Goal: Transaction & Acquisition: Purchase product/service

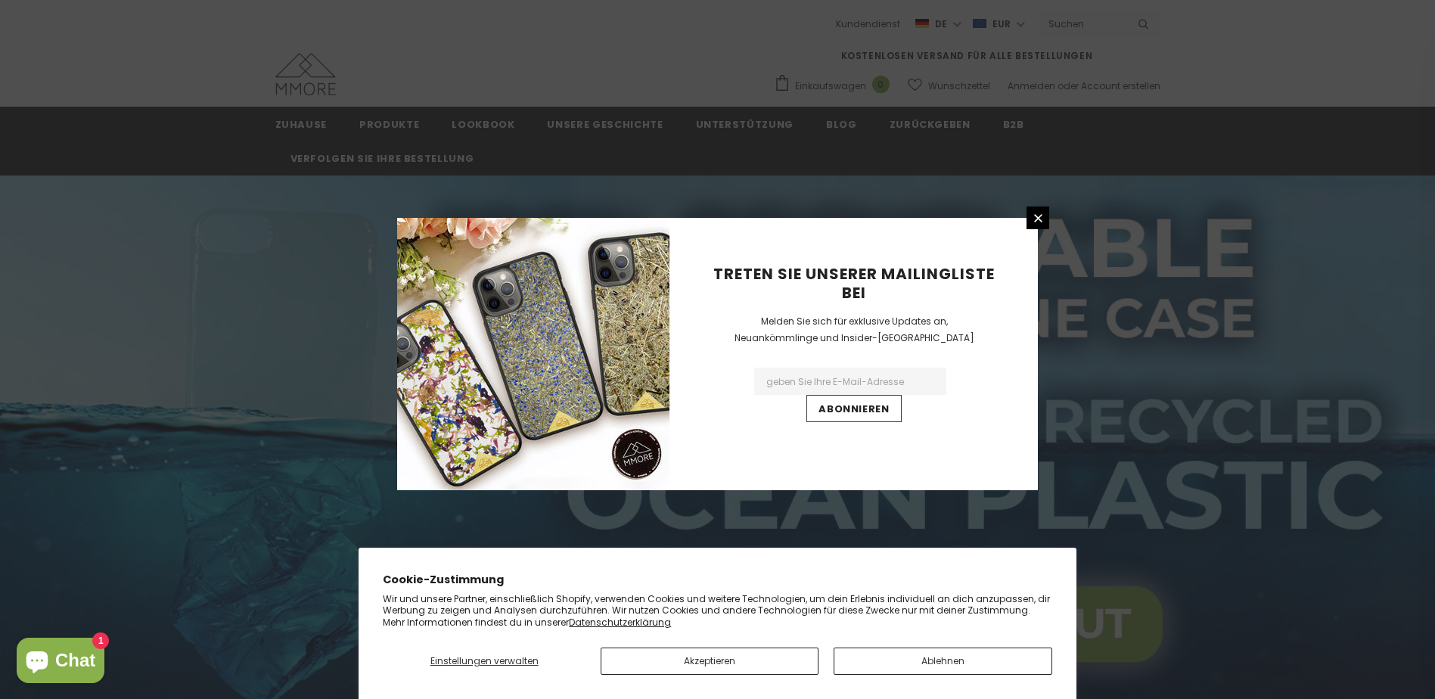
click at [1034, 215] on icon at bounding box center [1038, 218] width 8 height 8
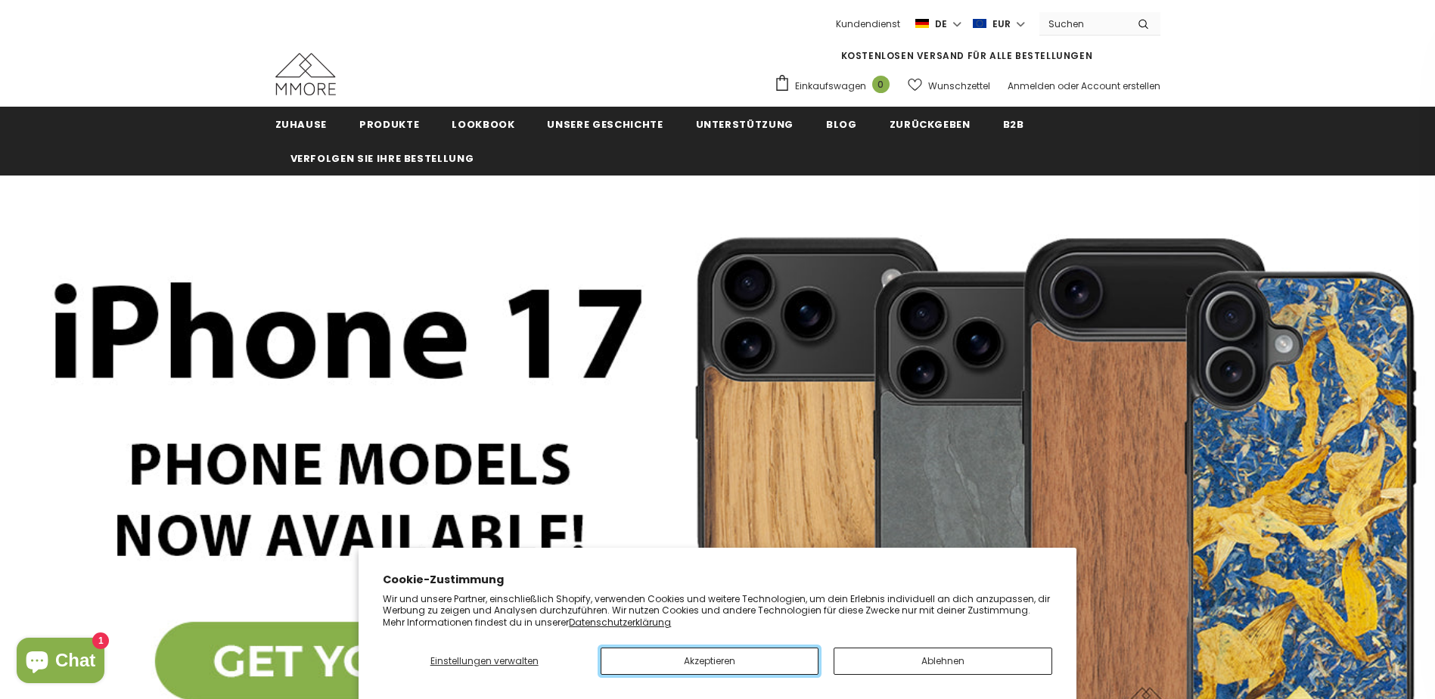
drag, startPoint x: 719, startPoint y: 656, endPoint x: 668, endPoint y: 577, distance: 94.6
click at [719, 656] on button "Akzeptieren" at bounding box center [710, 660] width 218 height 27
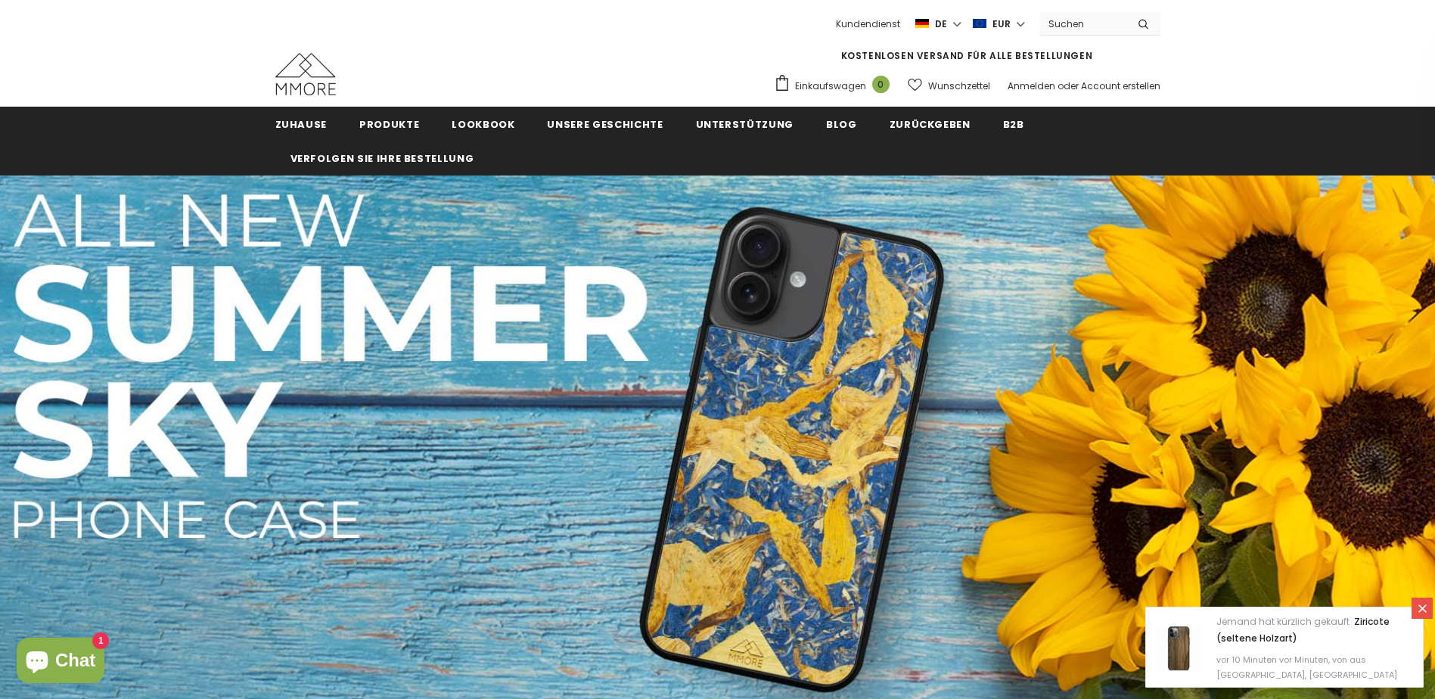
click at [0, 0] on span "Alle Kollektion" at bounding box center [0, 0] width 0 height 0
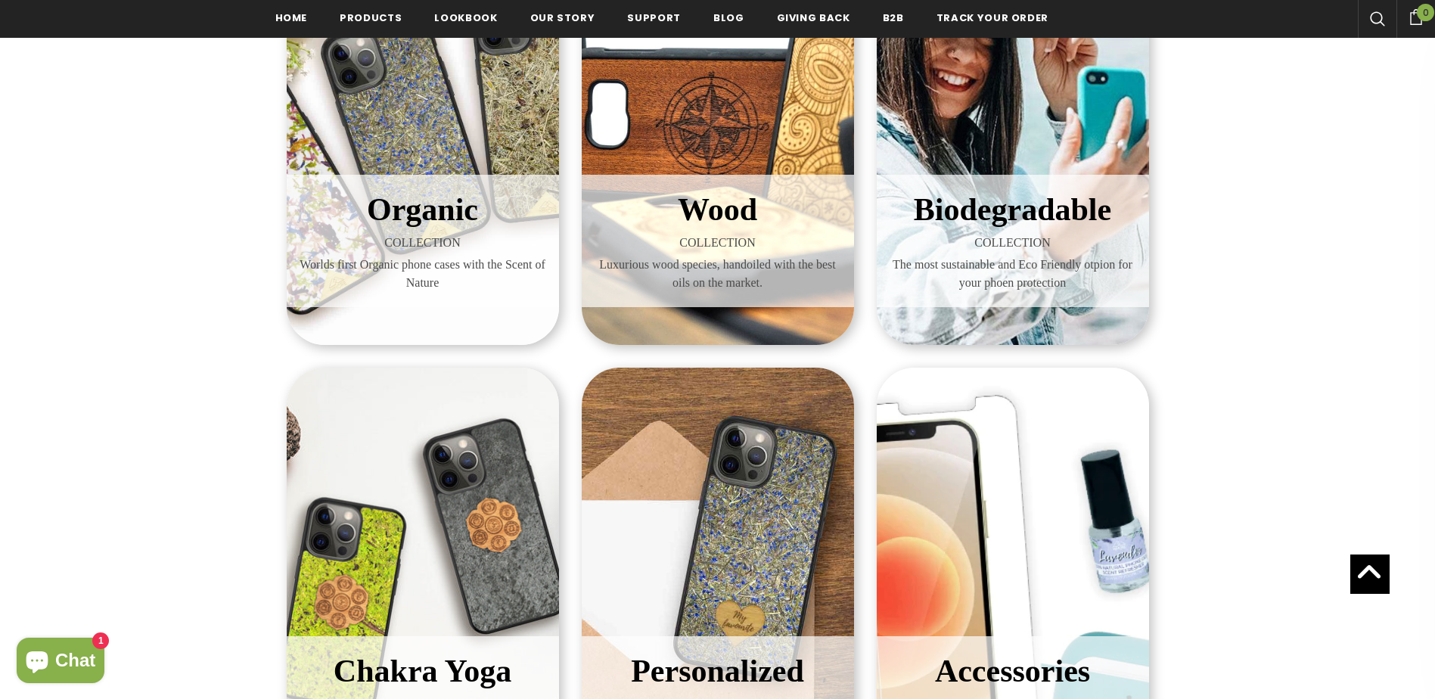
scroll to position [304, 0]
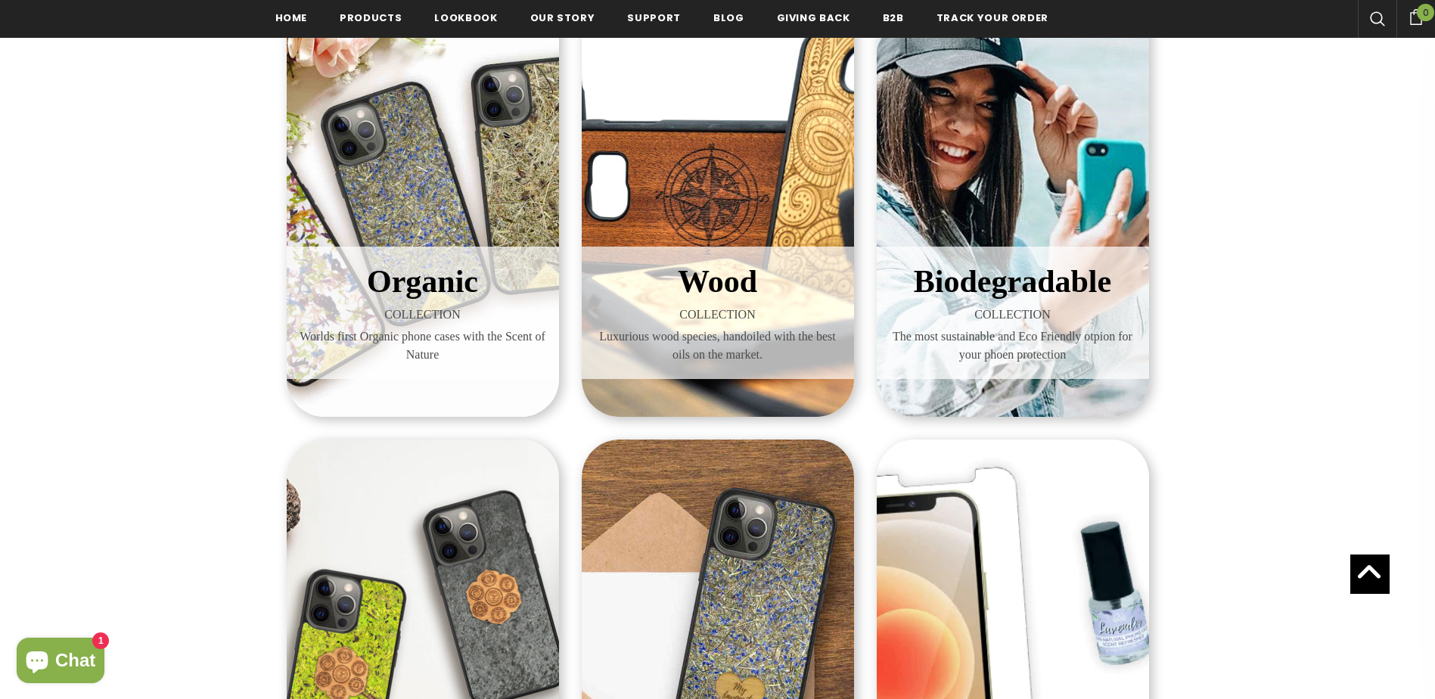
click at [1020, 261] on h3 "Biodegradable" at bounding box center [1013, 282] width 250 height 48
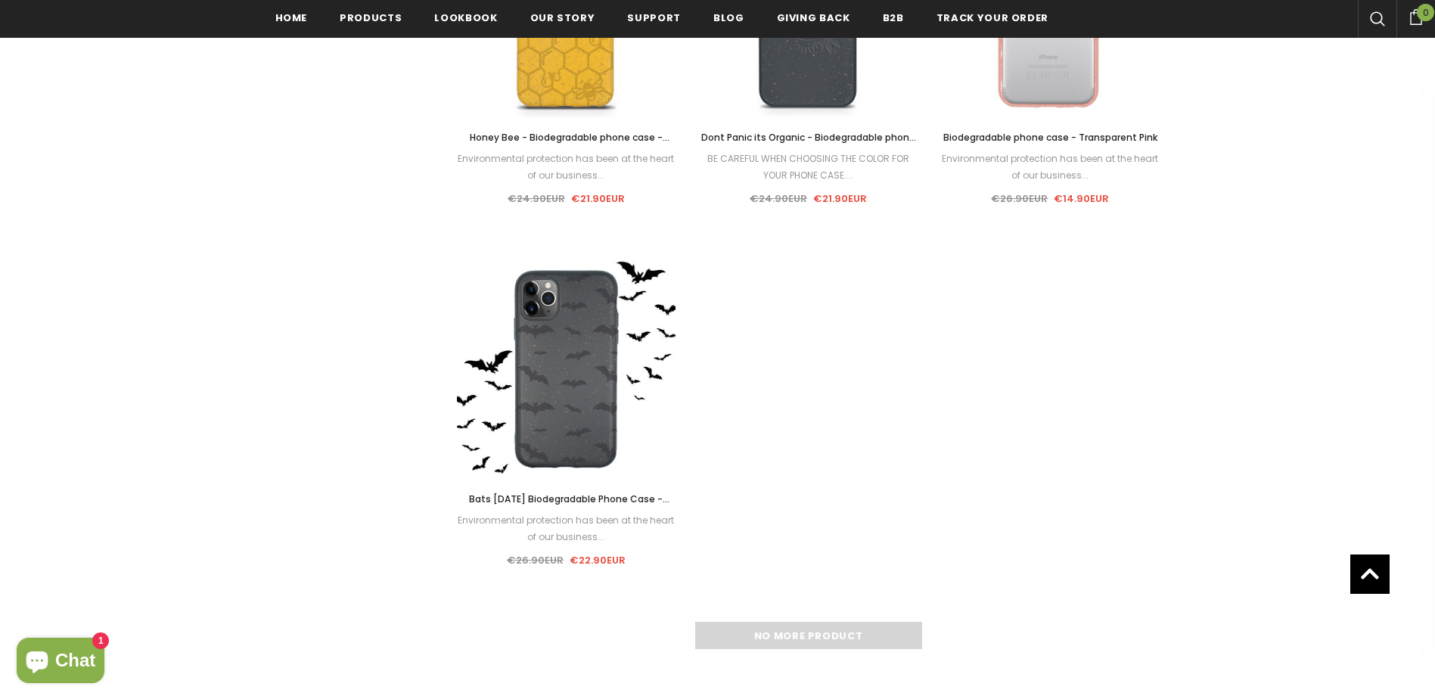
scroll to position [1671, 0]
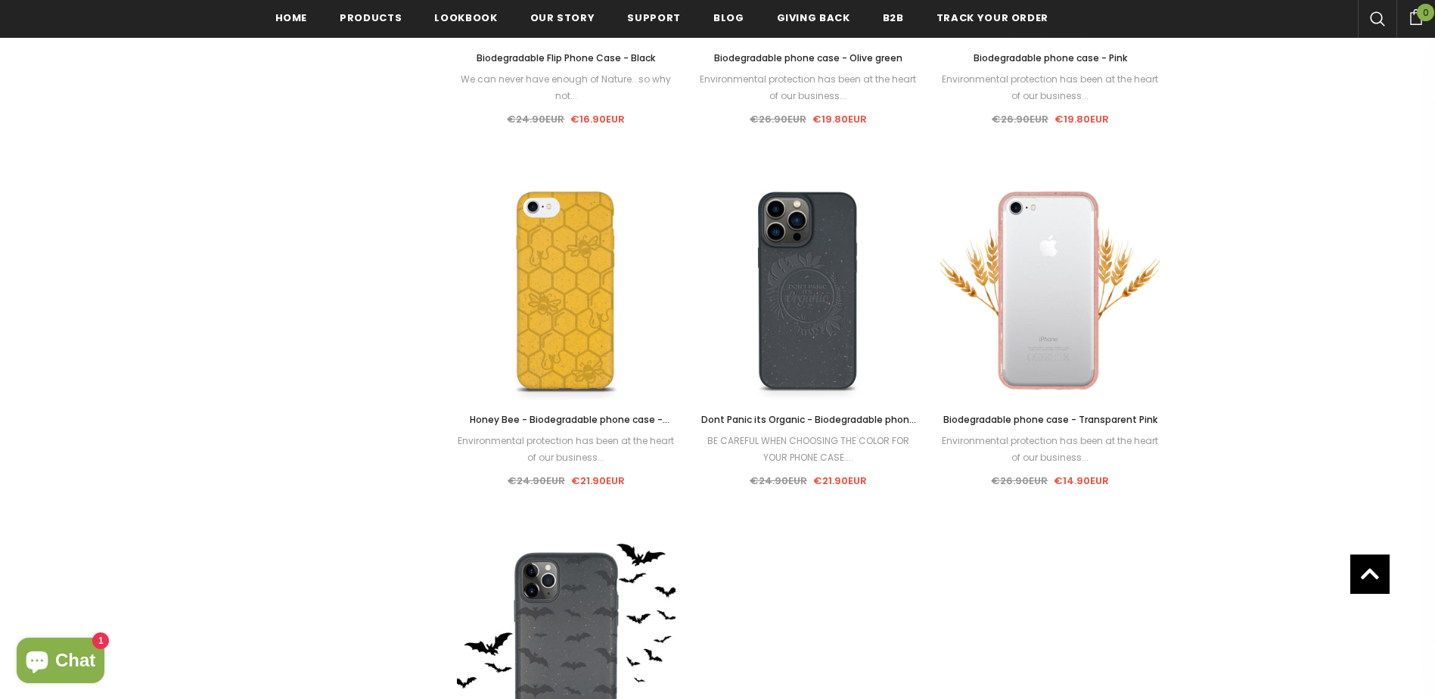
click at [823, 311] on link "Select options" at bounding box center [807, 303] width 129 height 27
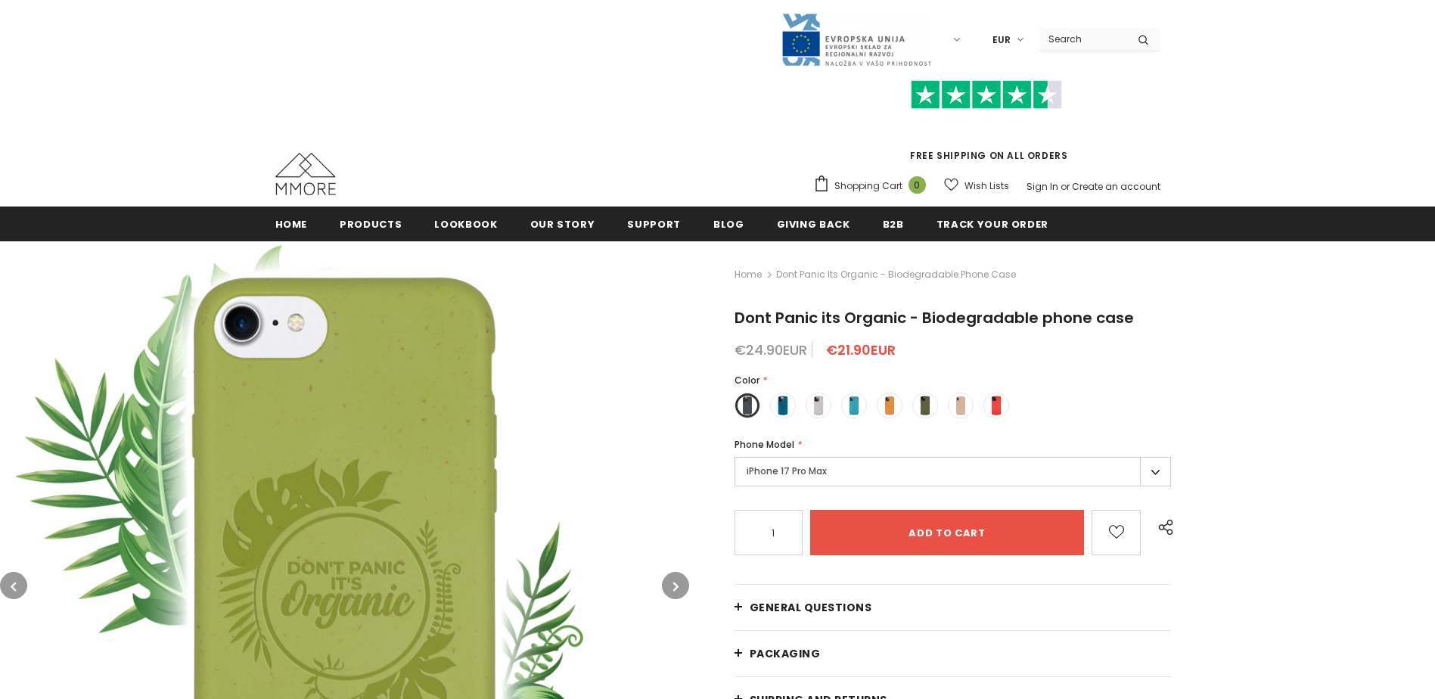
click at [900, 445] on div "Phone Model *" at bounding box center [952, 444] width 437 height 15
click at [892, 467] on label "iPhone 17 Pro Max" at bounding box center [952, 470] width 437 height 29
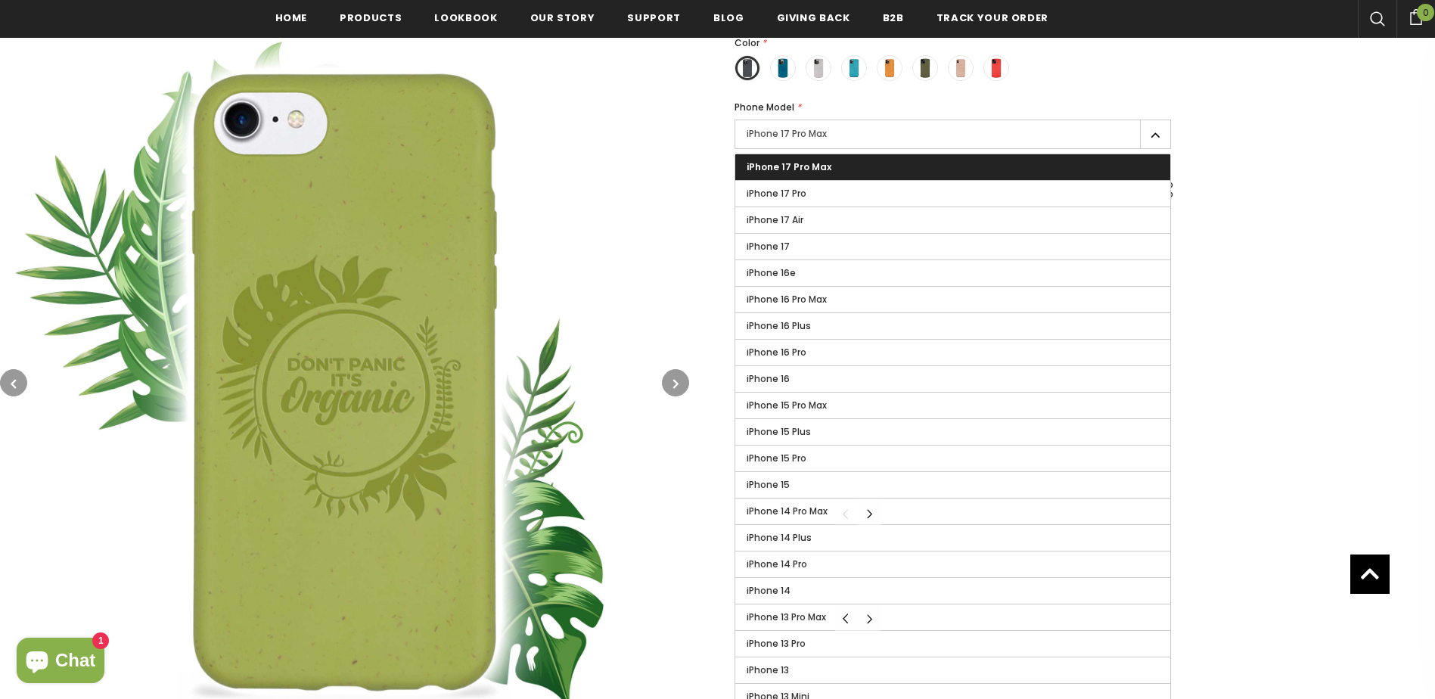
scroll to position [227, 0]
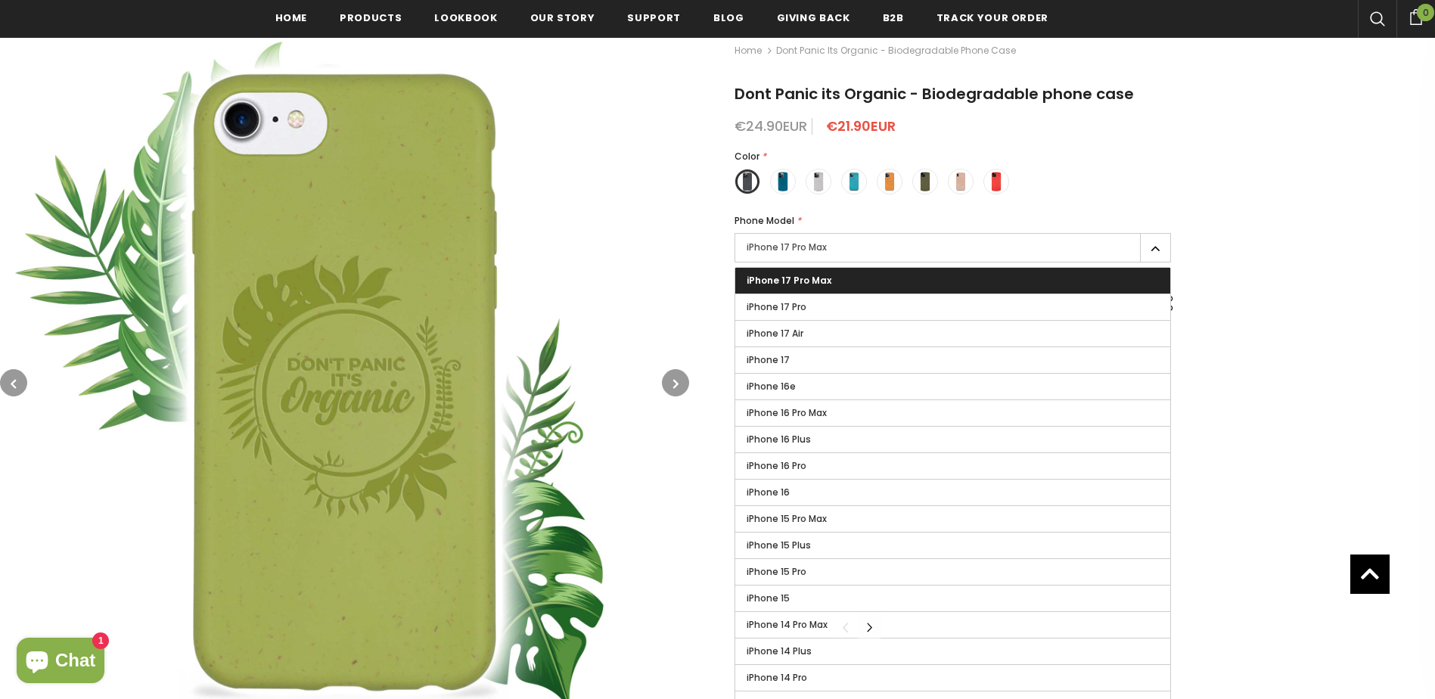
click at [793, 362] on label "iPhone 17" at bounding box center [953, 360] width 436 height 26
click at [0, 0] on input "iPhone 17" at bounding box center [0, 0] width 0 height 0
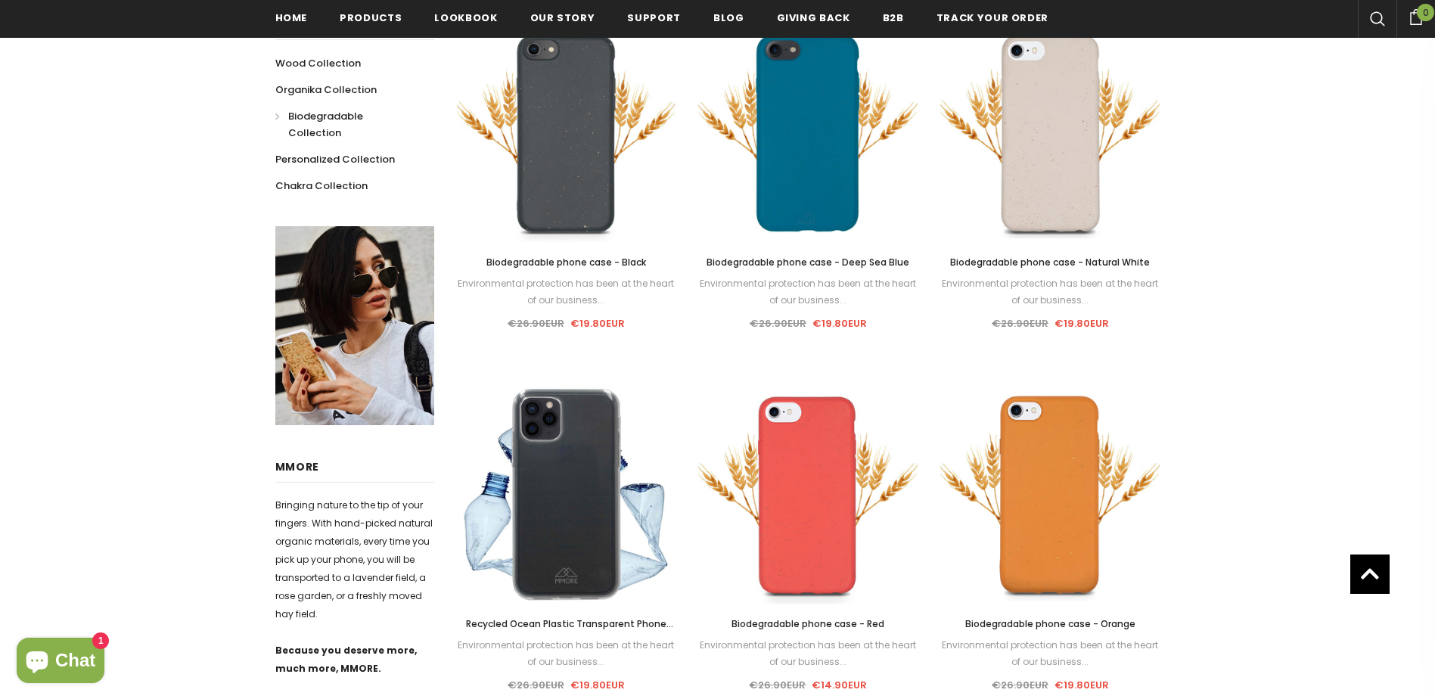
scroll to position [398, 0]
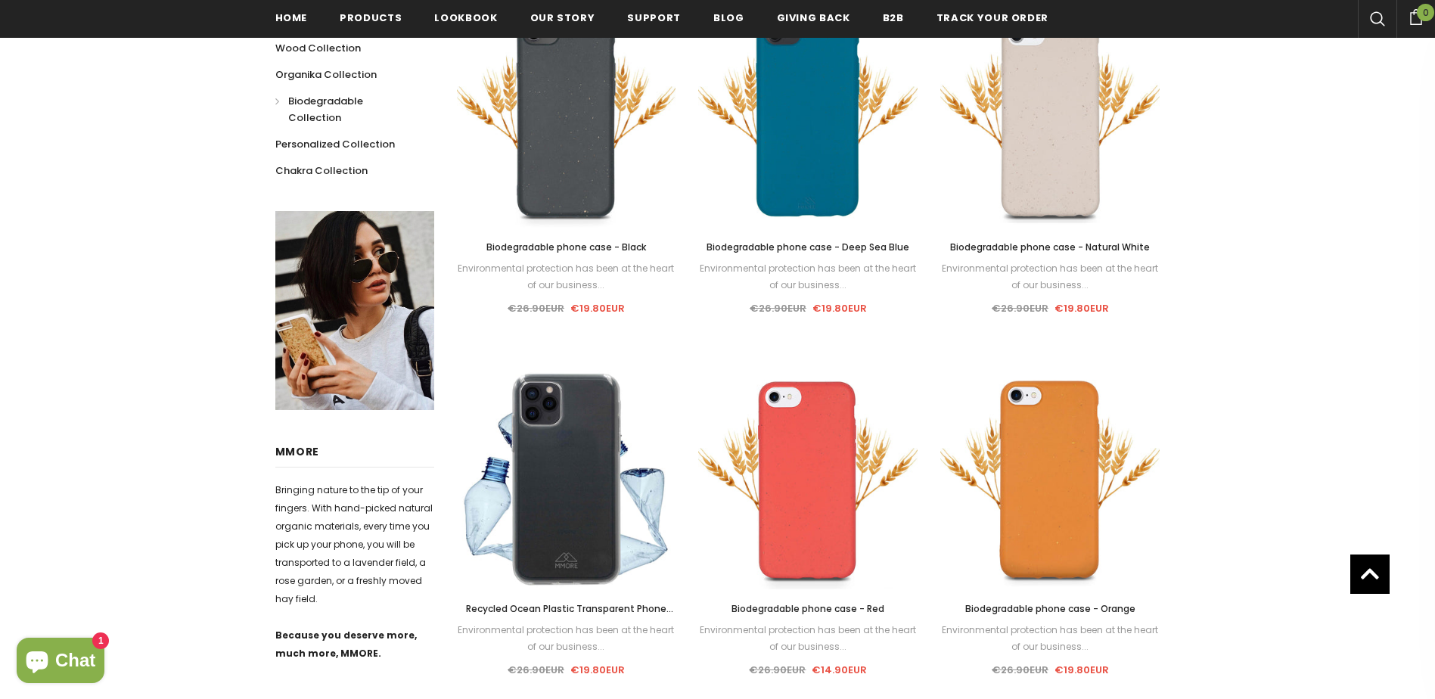
click at [561, 491] on link "Select options" at bounding box center [565, 493] width 129 height 27
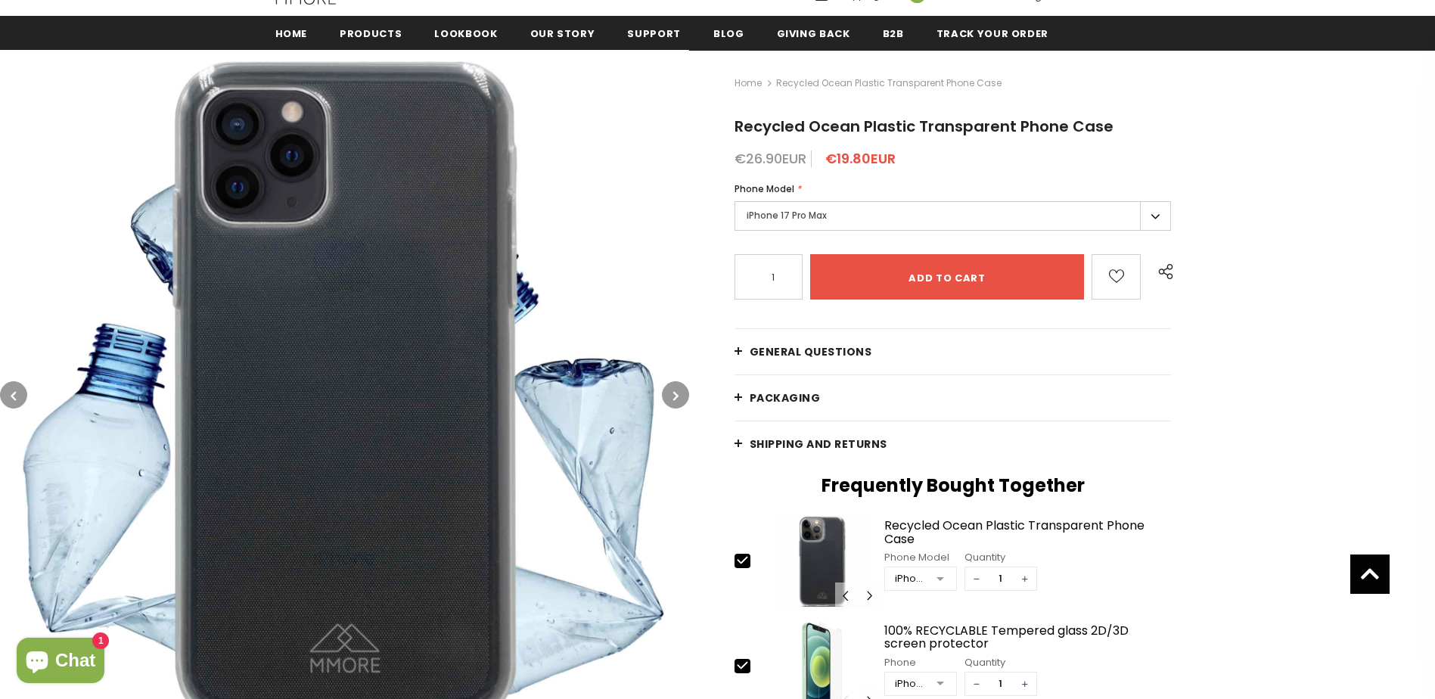
scroll to position [155, 0]
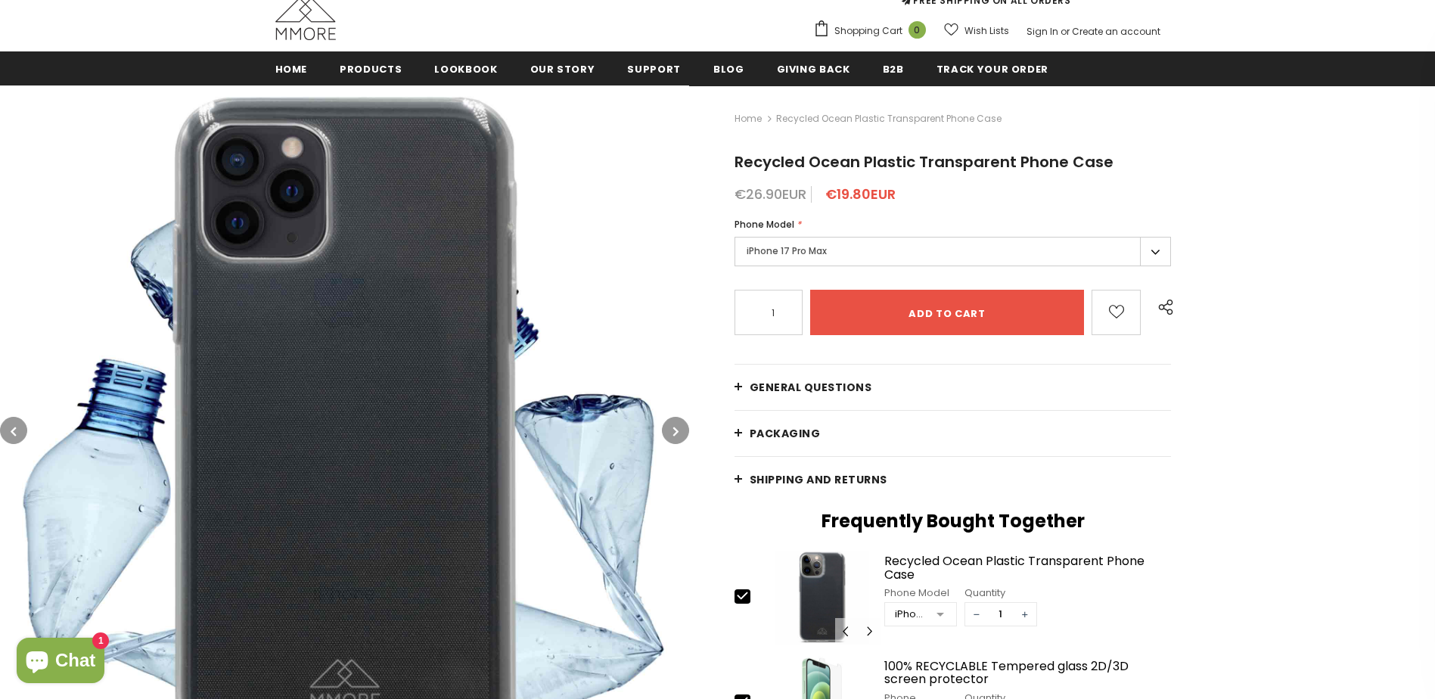
click at [846, 247] on label "iPhone 17 Pro Max" at bounding box center [952, 251] width 437 height 29
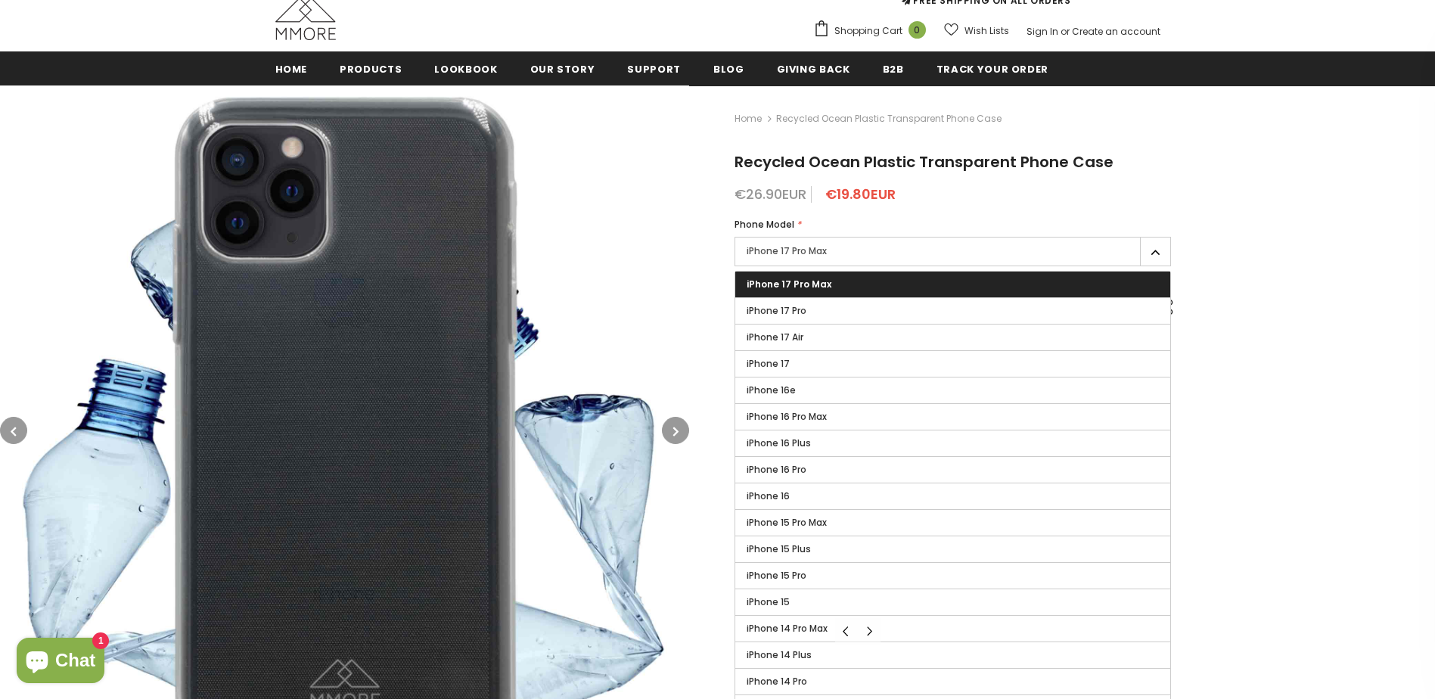
click at [832, 366] on label "iPhone 17" at bounding box center [953, 364] width 436 height 26
click at [0, 0] on input "iPhone 17" at bounding box center [0, 0] width 0 height 0
